Goal: Task Accomplishment & Management: Use online tool/utility

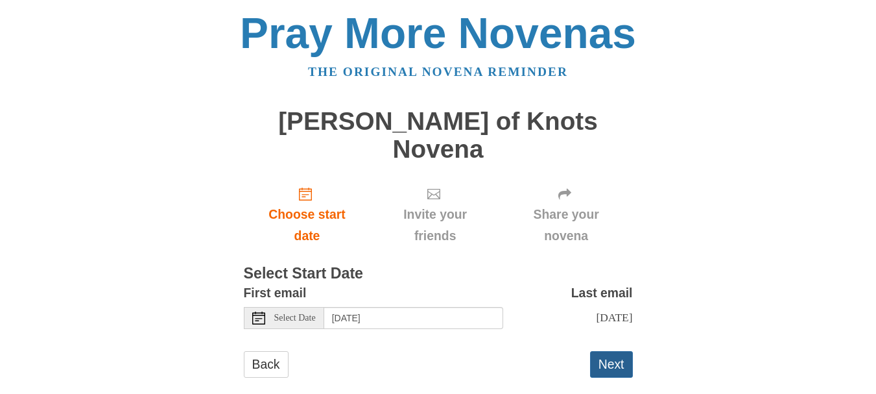
click at [603, 351] on button "Next" at bounding box center [611, 364] width 43 height 27
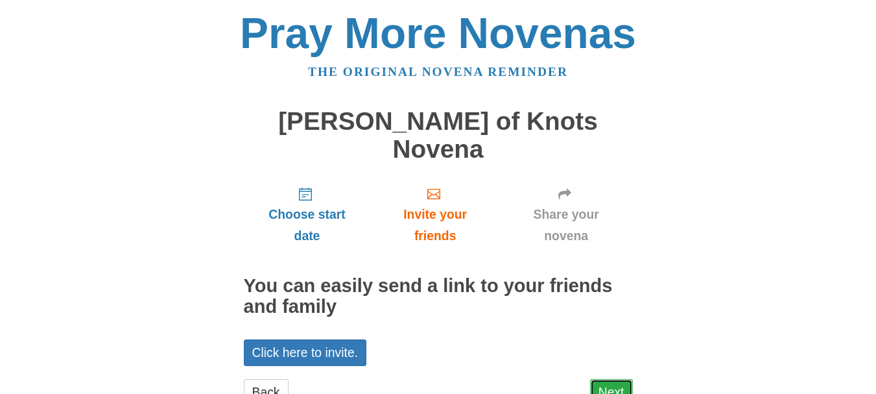
click at [623, 379] on link "Next" at bounding box center [611, 392] width 43 height 27
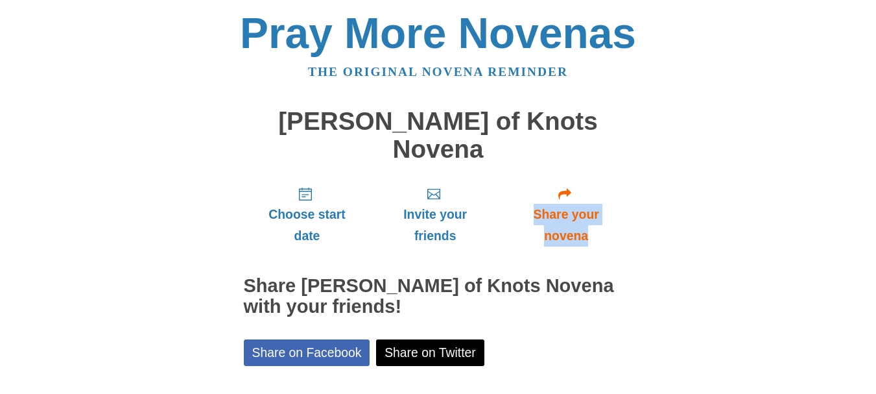
drag, startPoint x: 874, startPoint y: 150, endPoint x: 872, endPoint y: 178, distance: 28.6
click at [872, 178] on body "Pray More Novenas The original novena reminder [PERSON_NAME] of Knots Novena Ch…" at bounding box center [438, 274] width 876 height 549
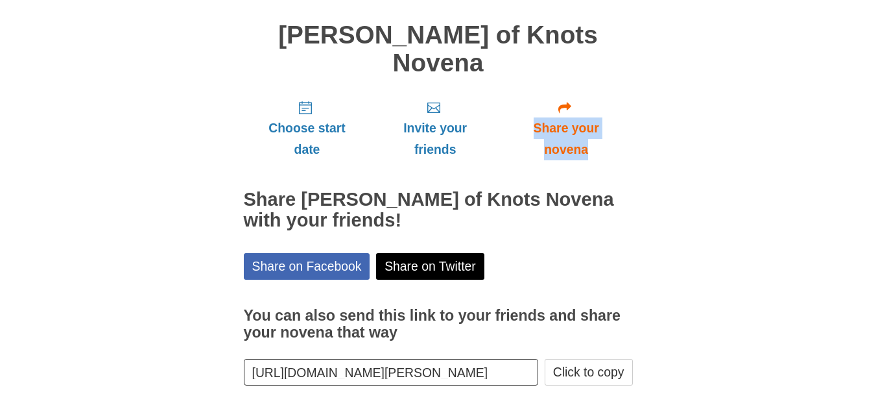
scroll to position [87, 0]
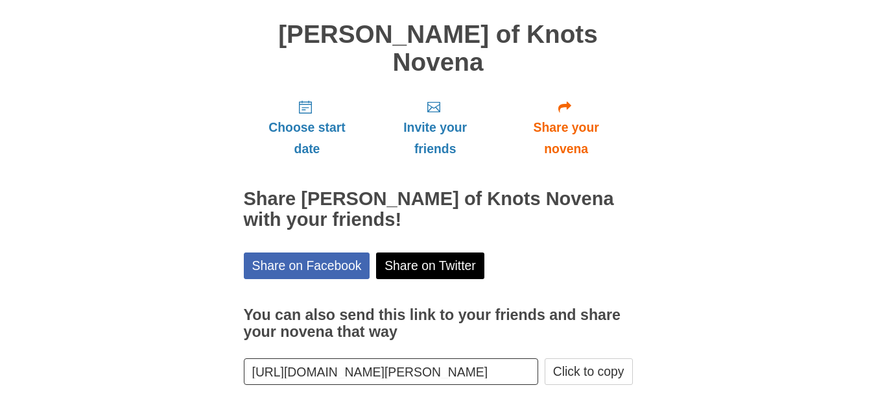
click at [831, 168] on body "Pray More Novenas The original novena reminder Mary Undoer of Knots Novena Choo…" at bounding box center [438, 187] width 876 height 549
